Goal: Transaction & Acquisition: Purchase product/service

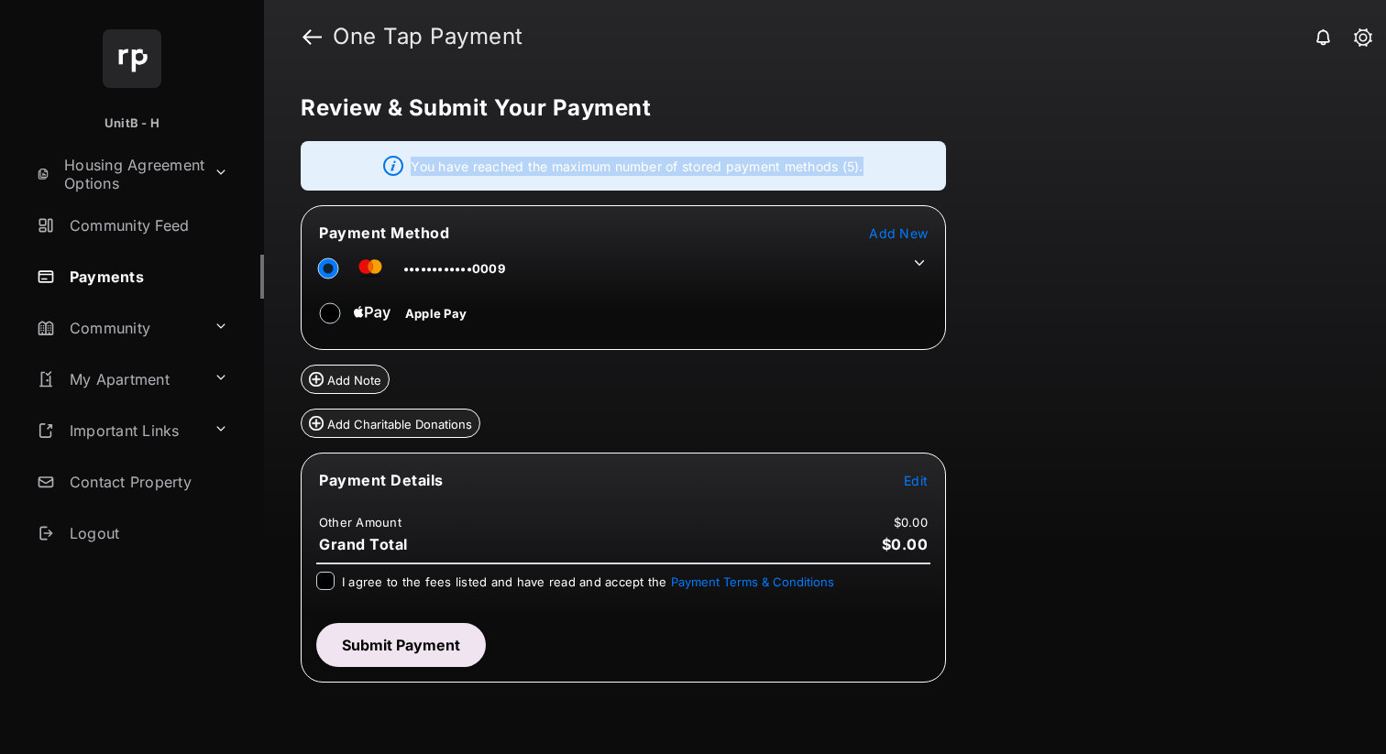
drag, startPoint x: 408, startPoint y: 163, endPoint x: 907, endPoint y: 177, distance: 499.6
click at [907, 177] on div "You have reached the maximum number of stored payment methods (5)." at bounding box center [623, 165] width 645 height 49
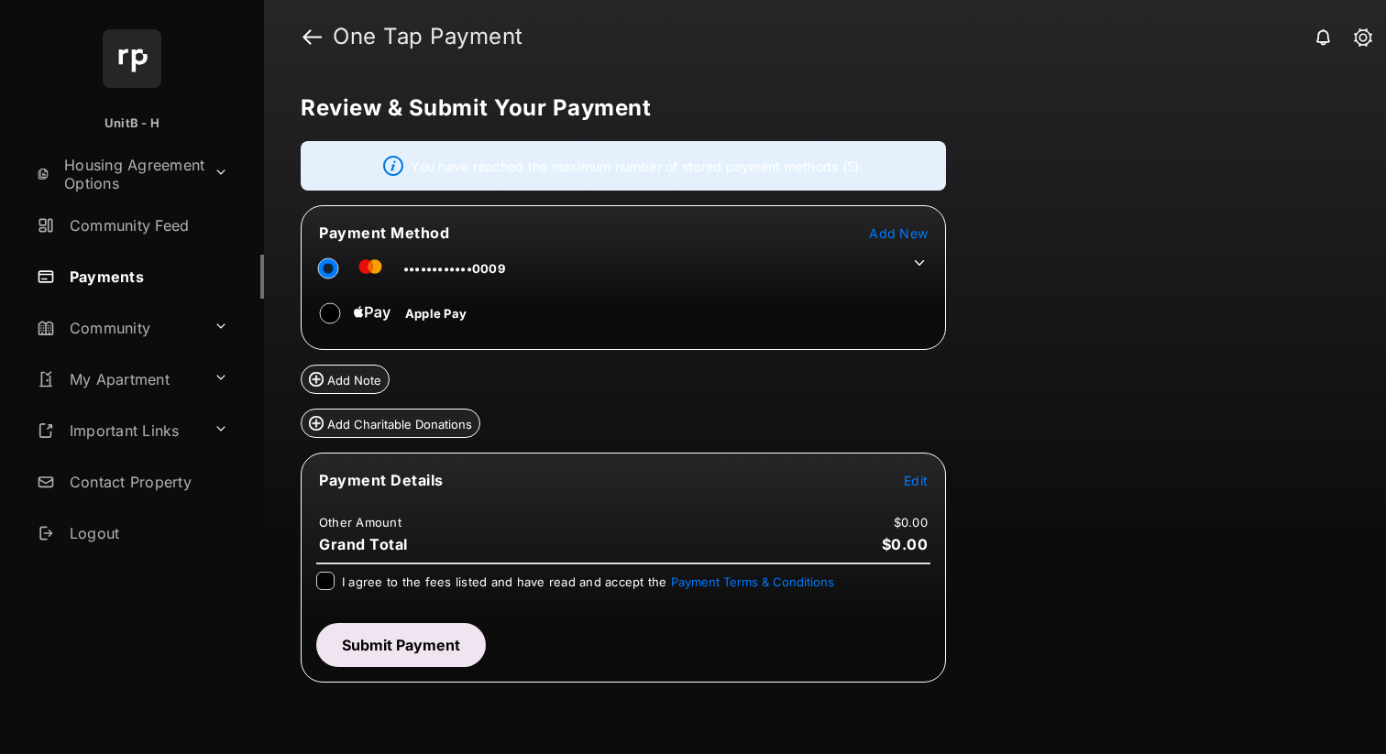
click at [918, 260] on icon at bounding box center [919, 263] width 16 height 16
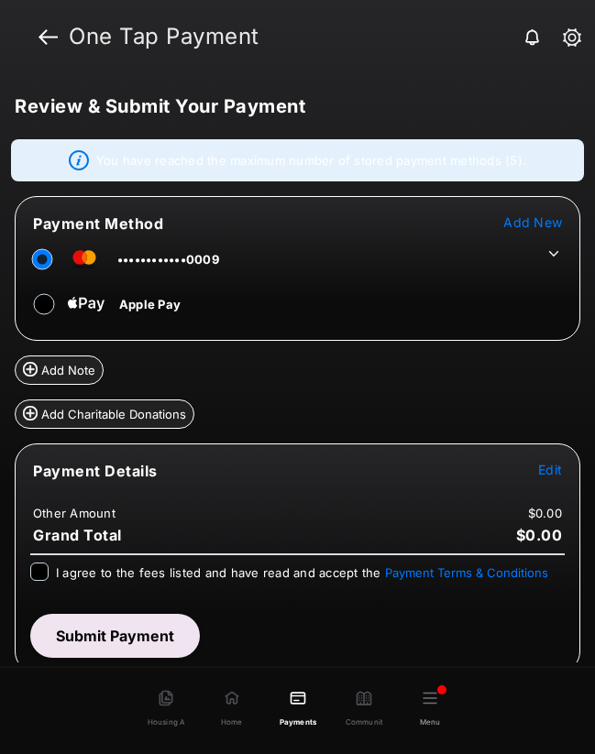
click at [545, 256] on icon at bounding box center [553, 254] width 16 height 16
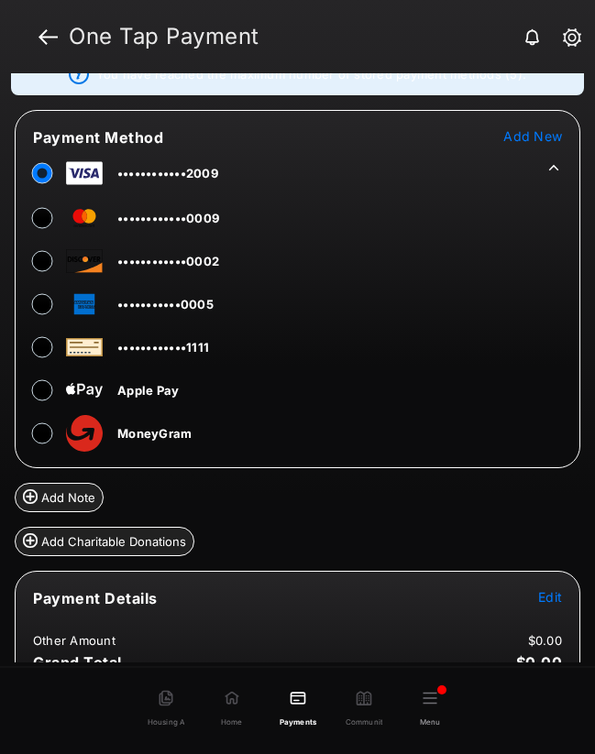
scroll to position [218, 0]
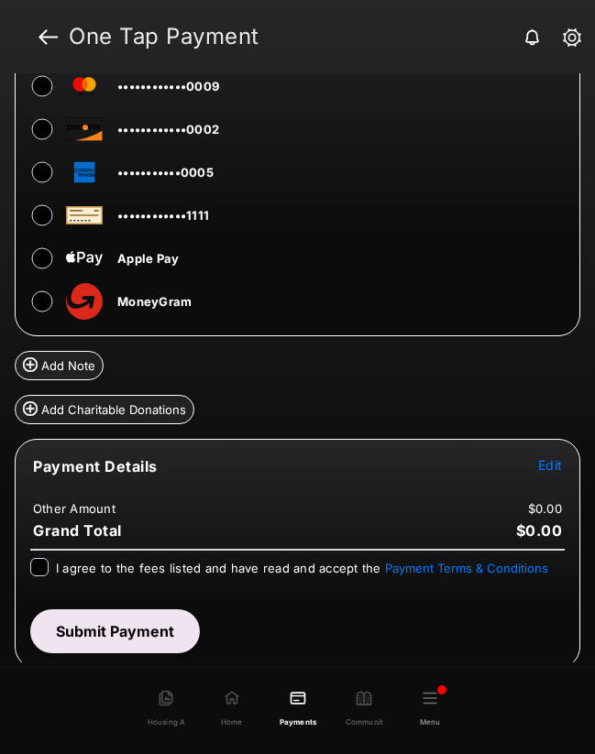
click at [542, 473] on button "Edit" at bounding box center [550, 465] width 24 height 16
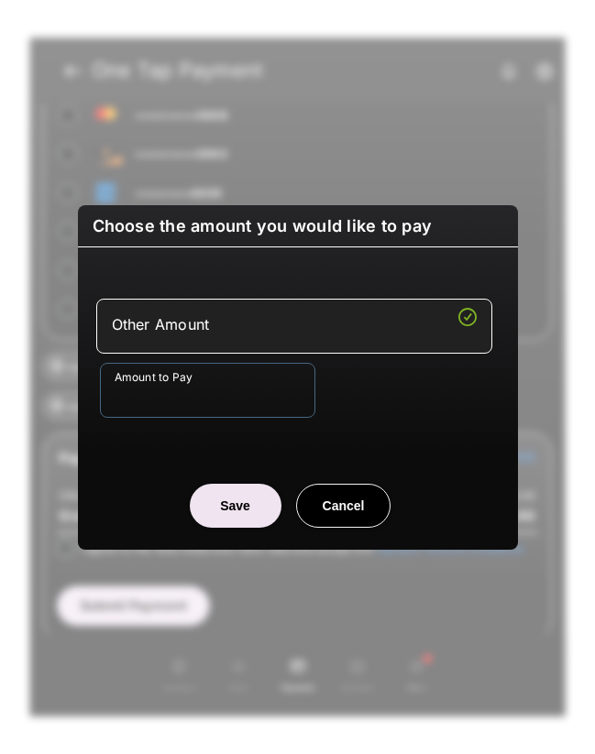
click at [216, 409] on input "Amount to Pay" at bounding box center [207, 390] width 215 height 55
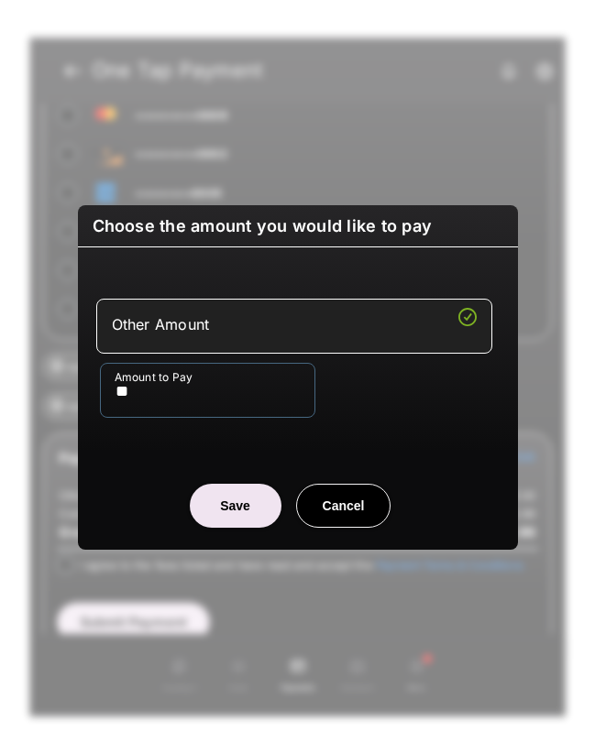
type input "**"
click at [226, 512] on button "Save" at bounding box center [236, 506] width 92 height 44
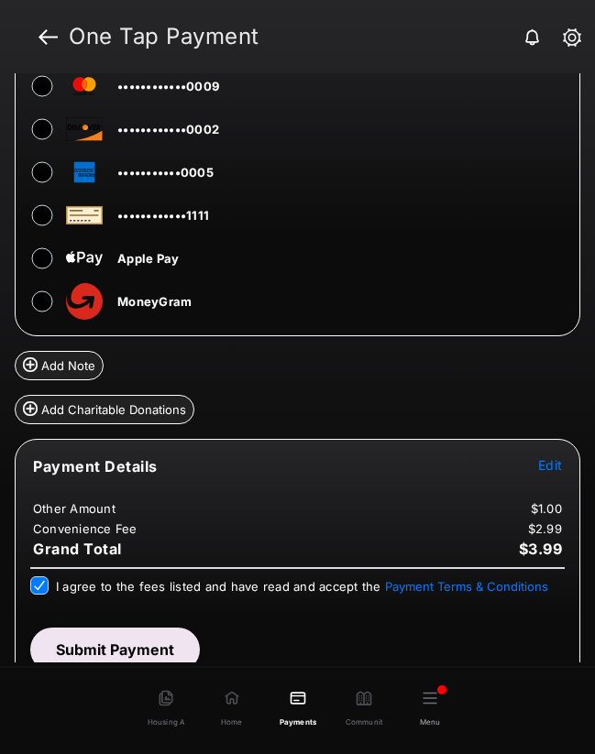
click at [109, 654] on button "Submit Payment" at bounding box center [115, 650] width 170 height 44
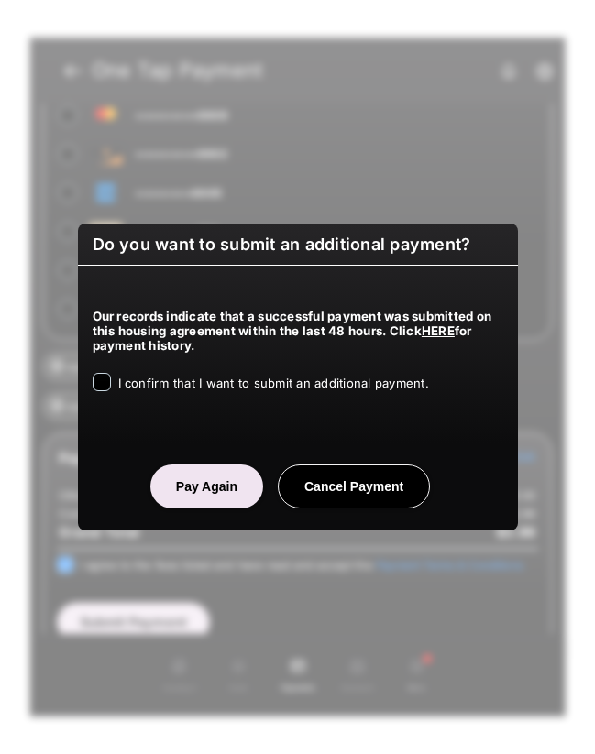
click at [131, 384] on span "I confirm that I want to submit an additional payment." at bounding box center [273, 383] width 311 height 15
click at [225, 490] on button "Pay Again" at bounding box center [206, 487] width 113 height 44
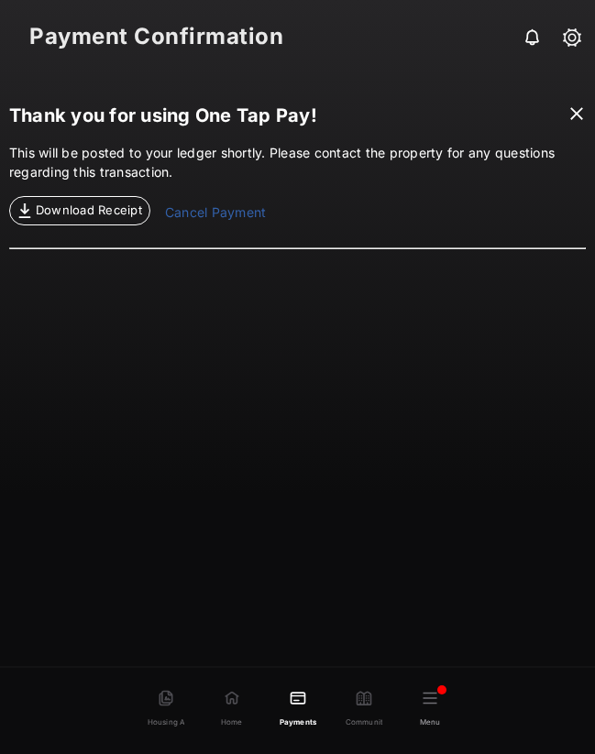
click at [575, 118] on span at bounding box center [576, 115] width 18 height 23
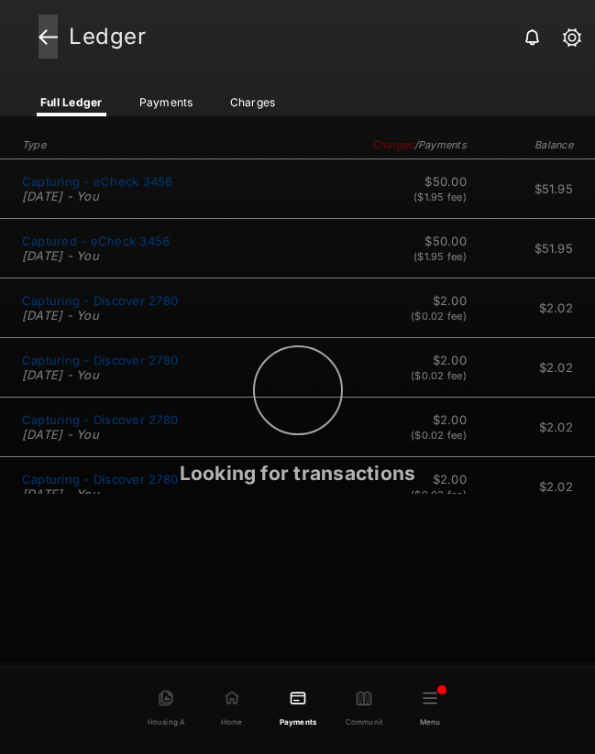
click at [42, 32] on link at bounding box center [47, 37] width 19 height 44
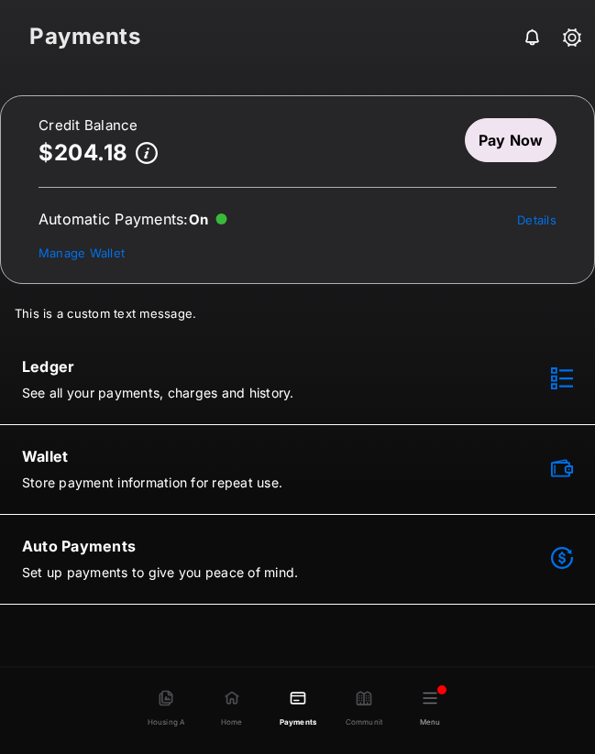
click at [486, 138] on link "Pay Now" at bounding box center [511, 140] width 92 height 44
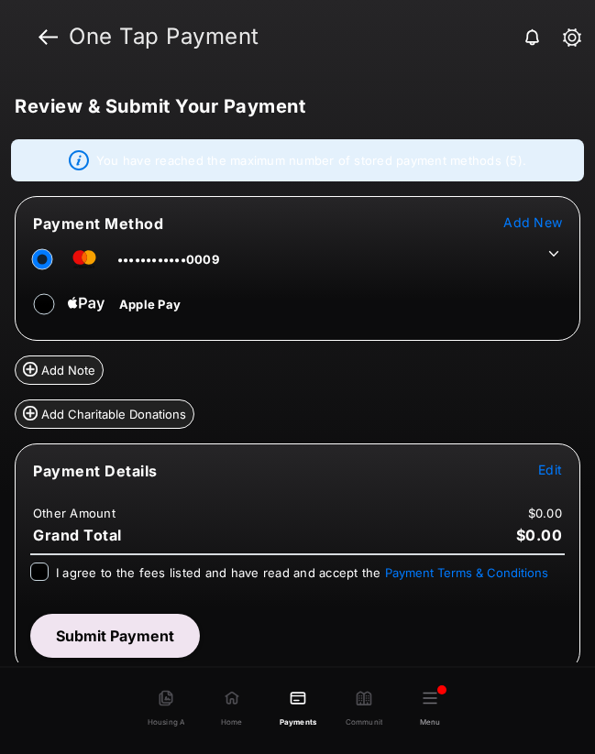
click at [549, 253] on icon at bounding box center [554, 253] width 10 height 5
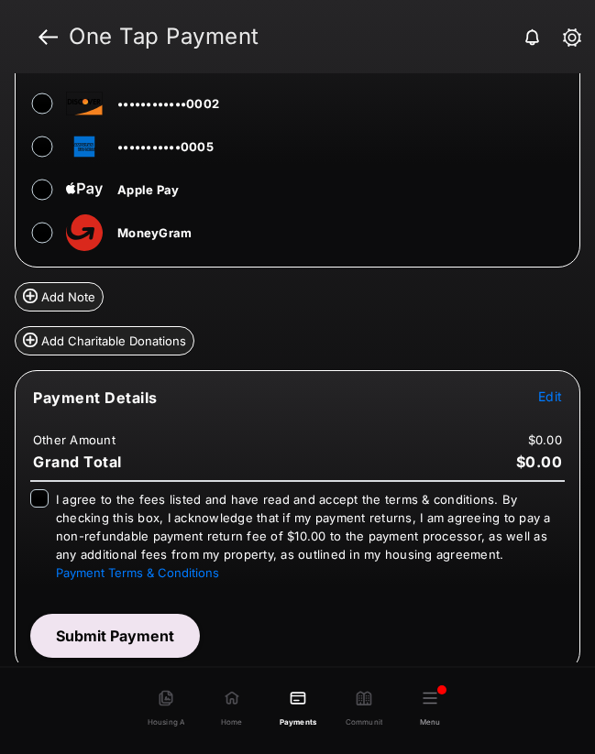
scroll to position [290, 0]
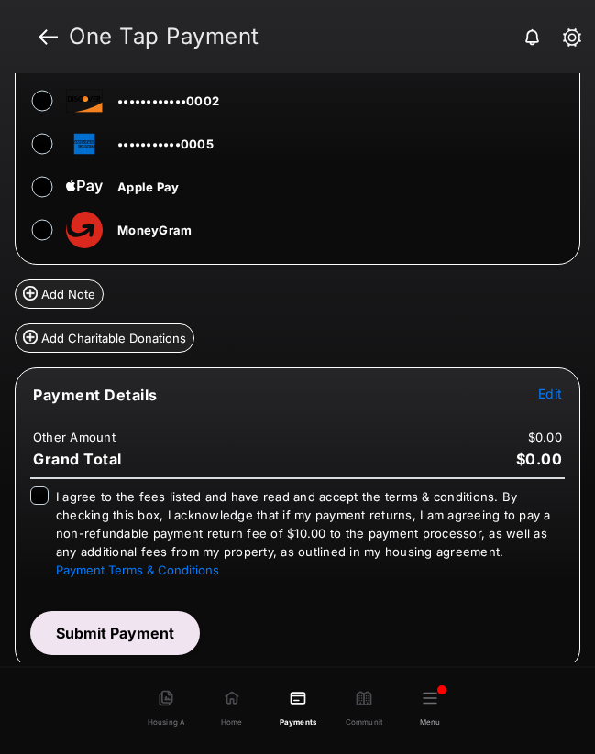
click at [538, 400] on span "Edit" at bounding box center [550, 394] width 24 height 16
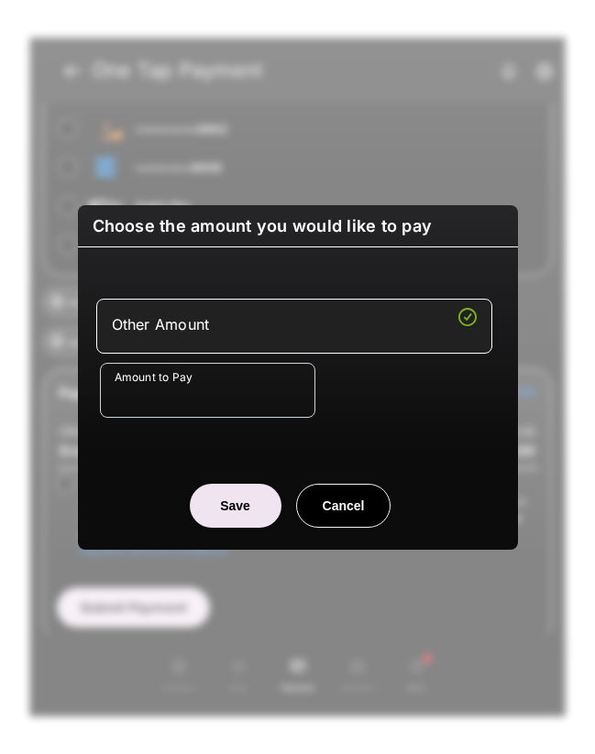
click at [225, 406] on input "Amount to Pay" at bounding box center [207, 390] width 215 height 55
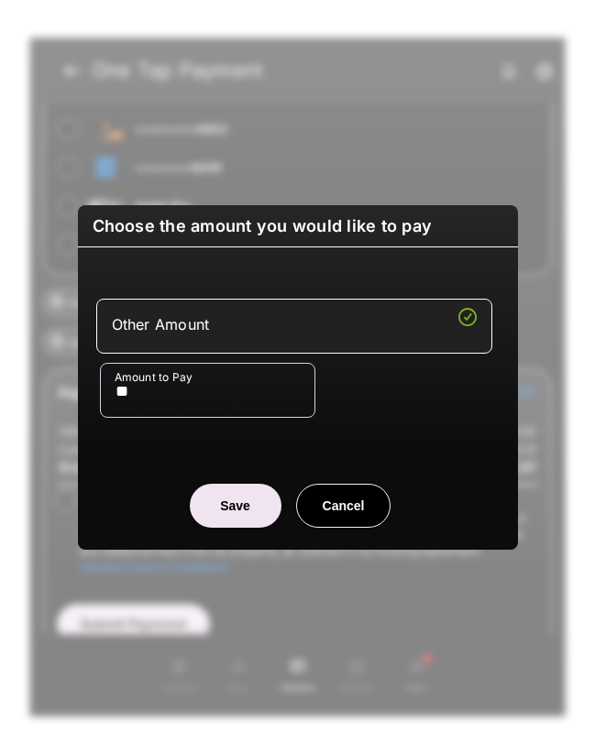
type input "**"
click at [244, 505] on button "Save" at bounding box center [236, 506] width 92 height 44
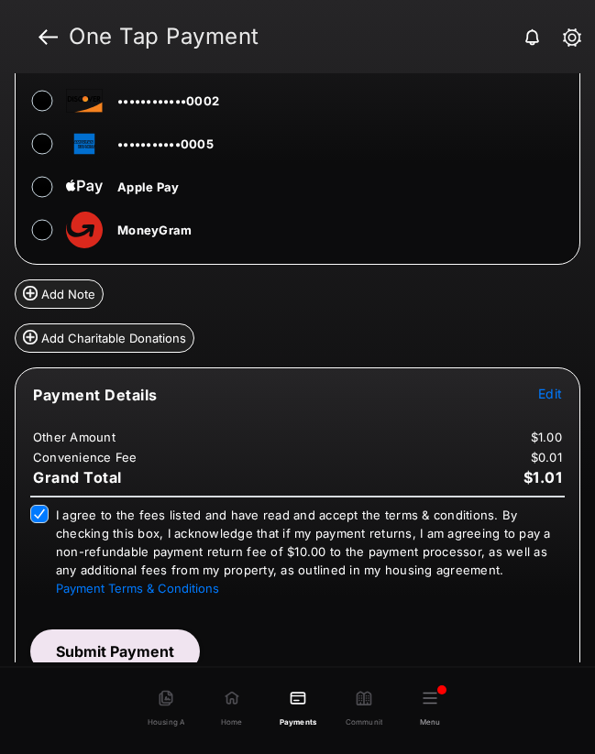
click at [141, 642] on button "Submit Payment" at bounding box center [115, 652] width 170 height 44
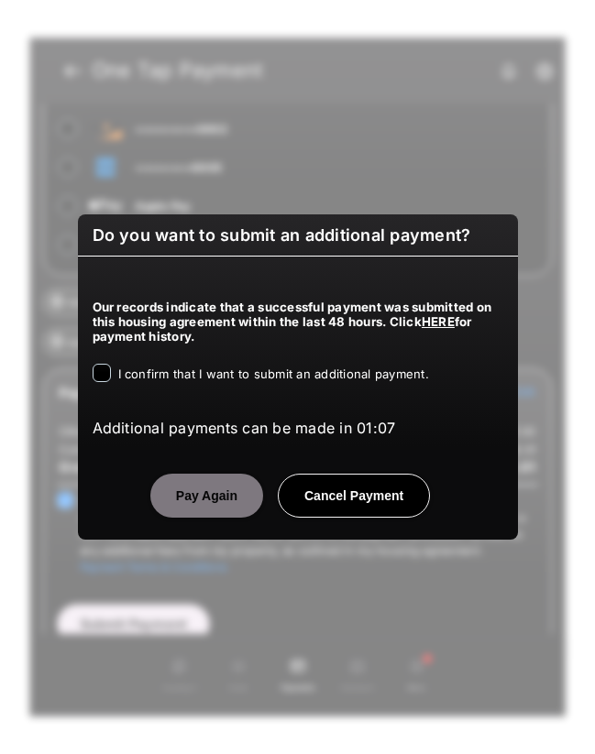
click at [127, 376] on span "I confirm that I want to submit an additional payment." at bounding box center [273, 374] width 311 height 15
click at [208, 402] on div "Our records indicate that a successful payment was submitted on this housing ag…" at bounding box center [298, 347] width 440 height 180
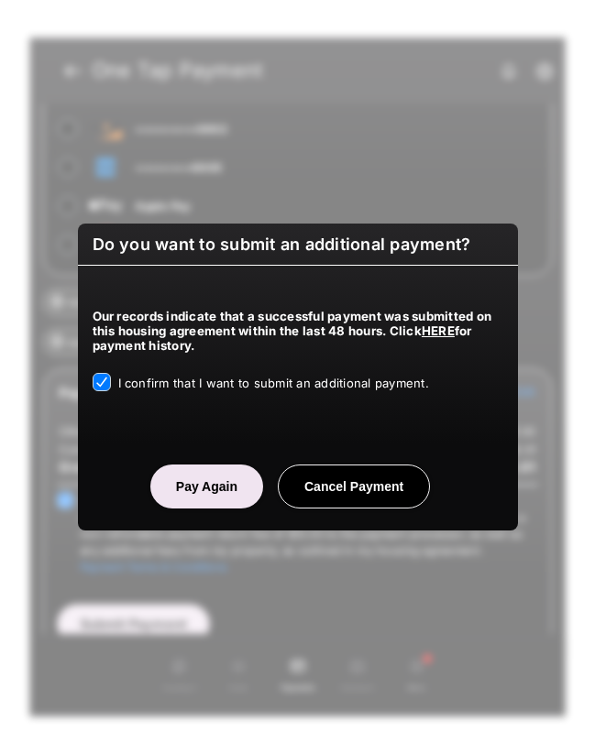
click at [202, 494] on button "Pay Again" at bounding box center [206, 487] width 113 height 44
